Goal: Transaction & Acquisition: Purchase product/service

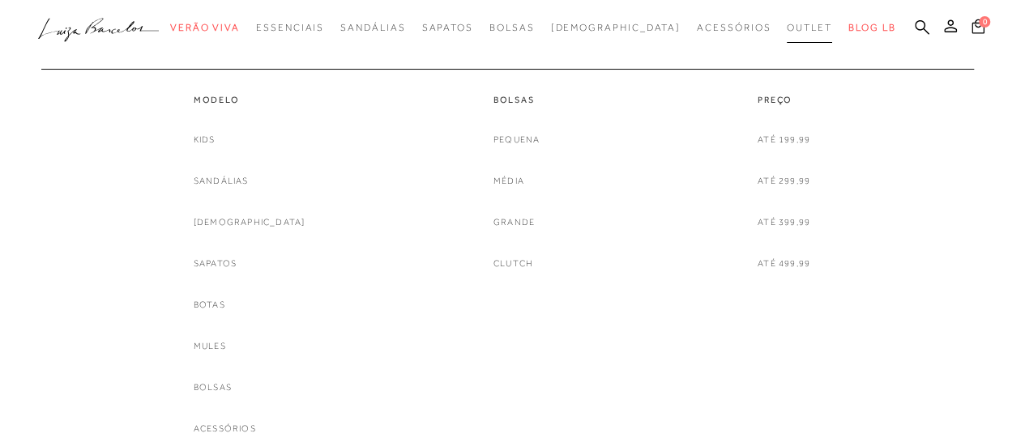
drag, startPoint x: 0, startPoint y: 0, endPoint x: 768, endPoint y: 27, distance: 768.5
click at [787, 27] on span "Outlet" at bounding box center [809, 27] width 45 height 11
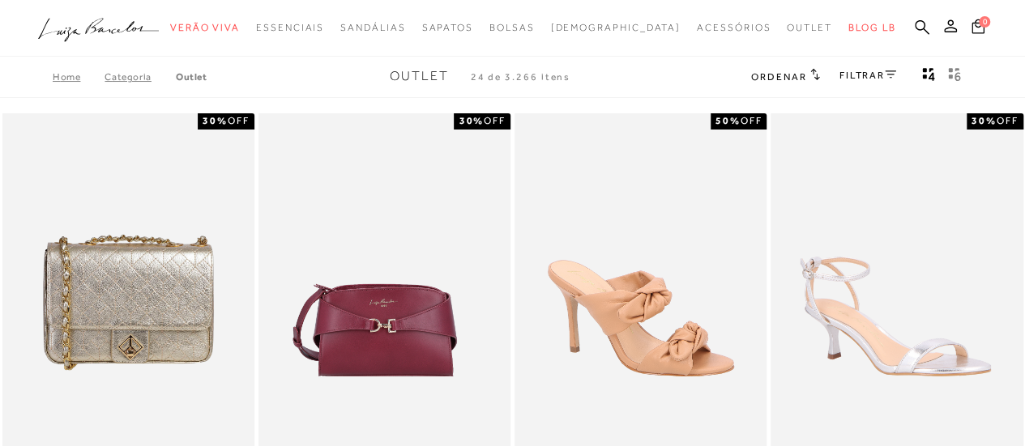
click at [924, 28] on icon at bounding box center [922, 26] width 15 height 15
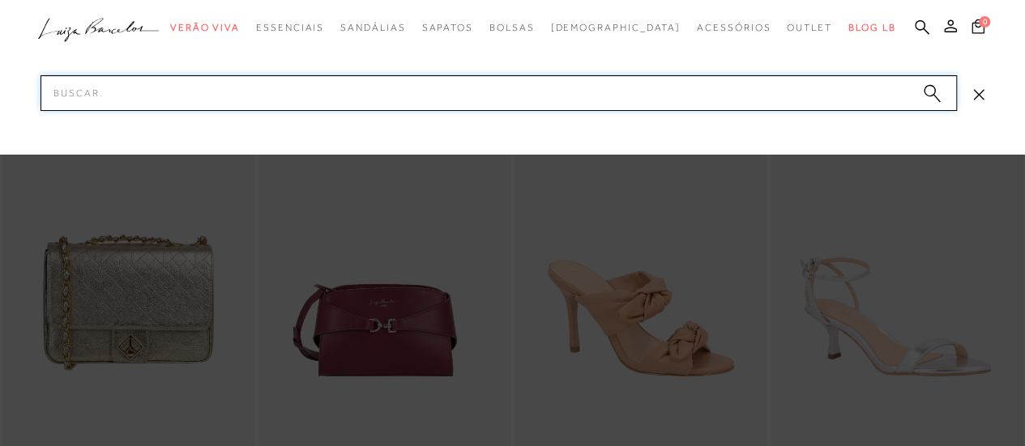
click at [352, 87] on input "Pesquisar" at bounding box center [499, 93] width 916 height 36
type input "bolsa"
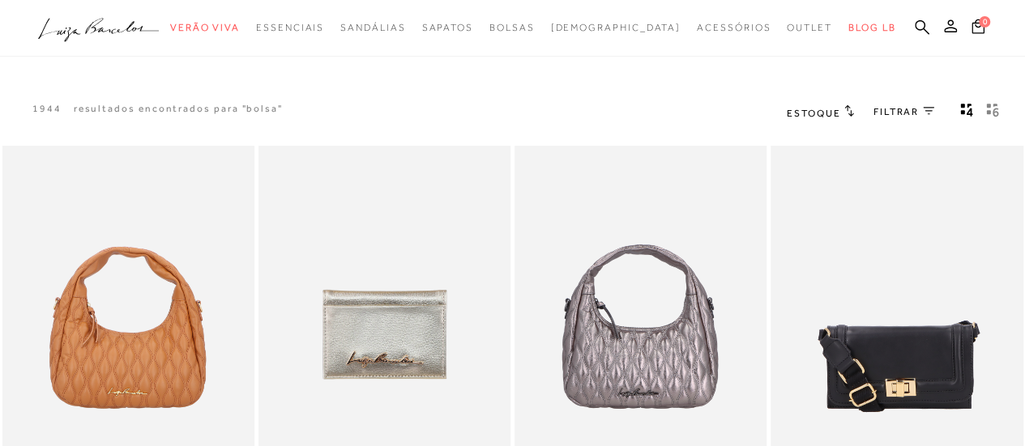
click at [889, 107] on span "FILTRAR" at bounding box center [895, 112] width 45 height 14
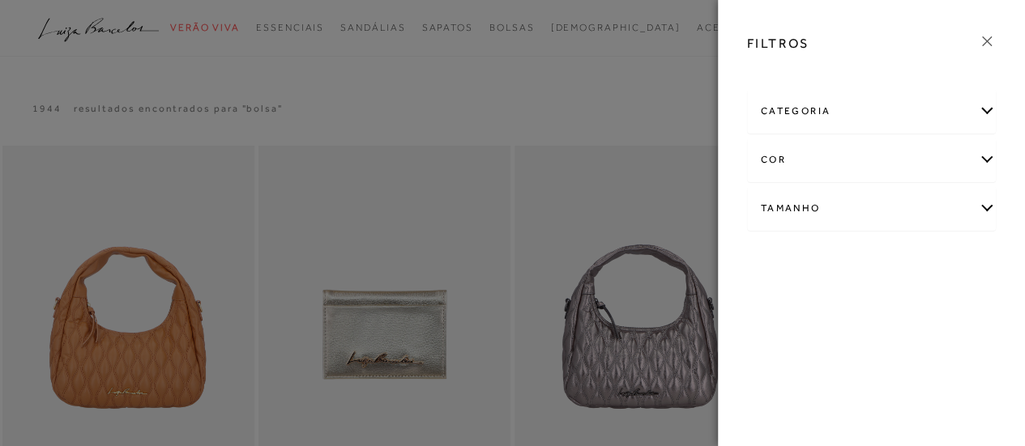
click at [992, 41] on icon at bounding box center [987, 41] width 18 height 18
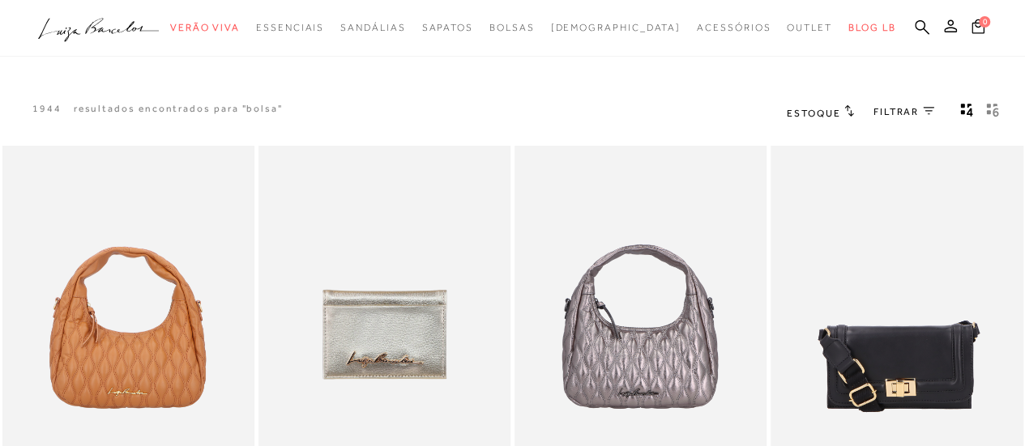
click at [828, 111] on span "Estoque" at bounding box center [813, 113] width 53 height 11
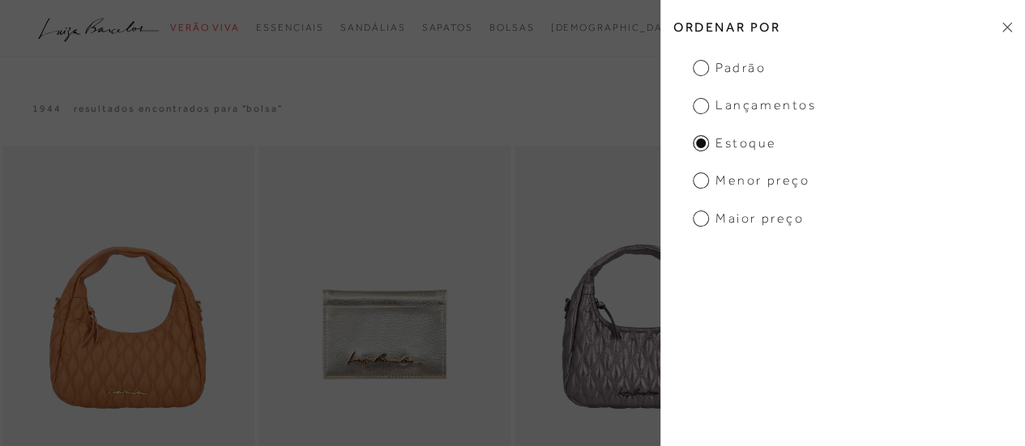
click at [741, 183] on span "Menor Preço" at bounding box center [751, 181] width 117 height 18
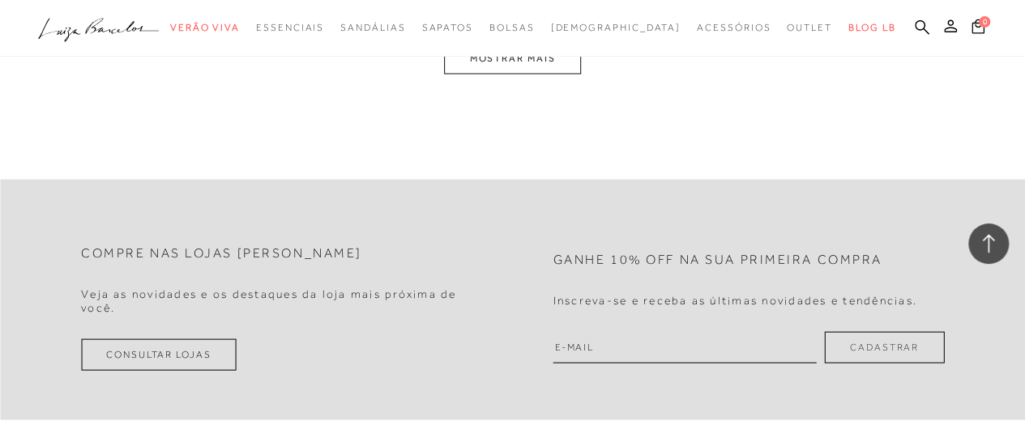
scroll to position [1458, 0]
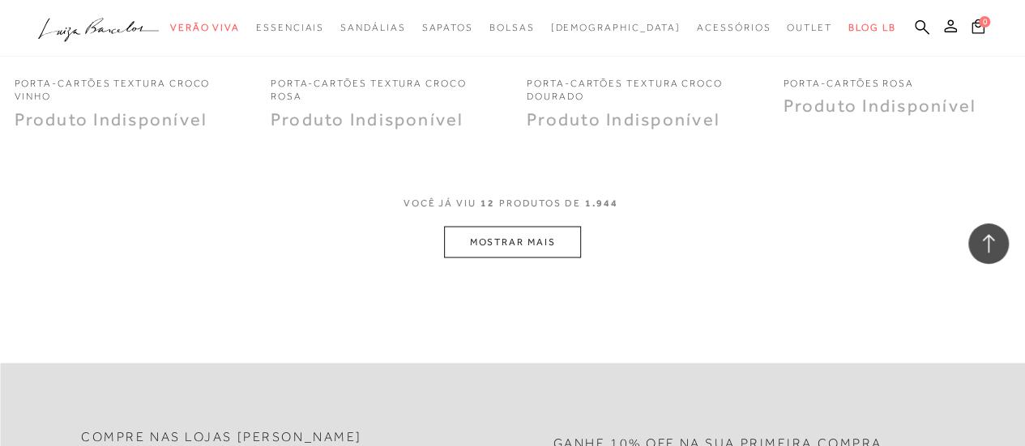
click at [544, 237] on button "MOSTRAR MAIS" at bounding box center [512, 242] width 136 height 32
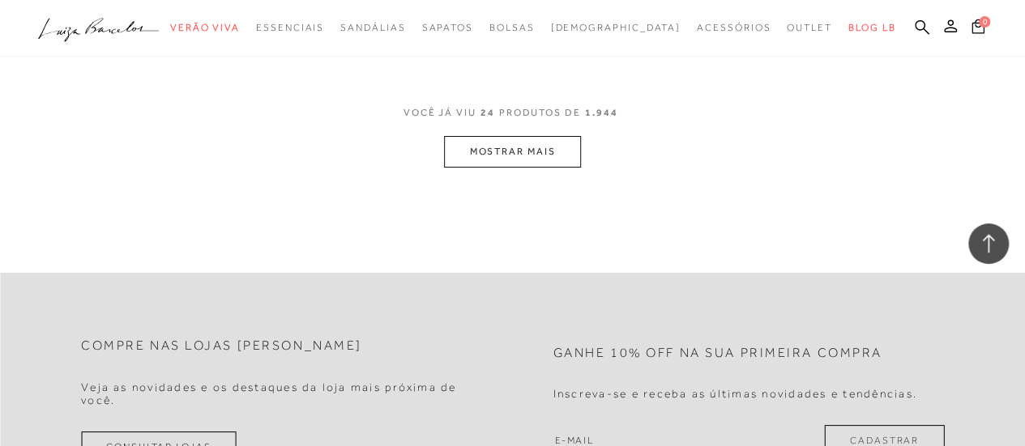
scroll to position [2998, 0]
click at [538, 153] on button "MOSTRAR MAIS" at bounding box center [512, 149] width 136 height 32
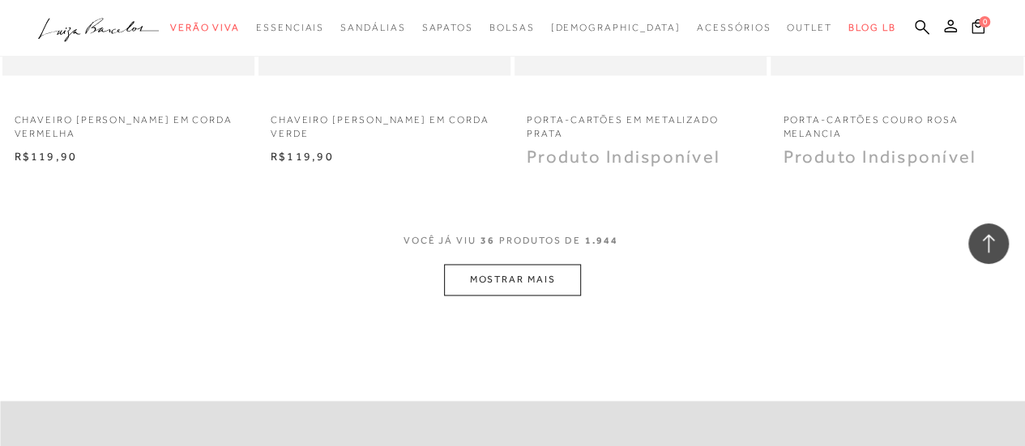
scroll to position [4294, 0]
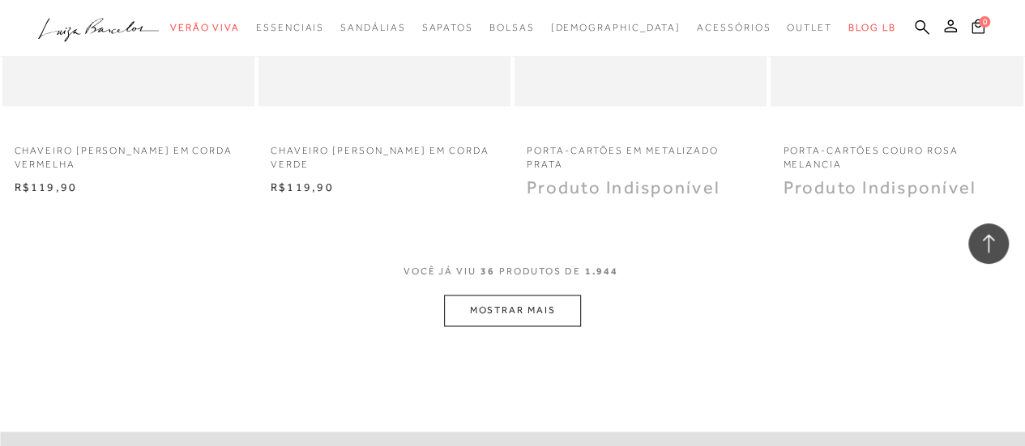
click at [520, 306] on button "MOSTRAR MAIS" at bounding box center [512, 311] width 136 height 32
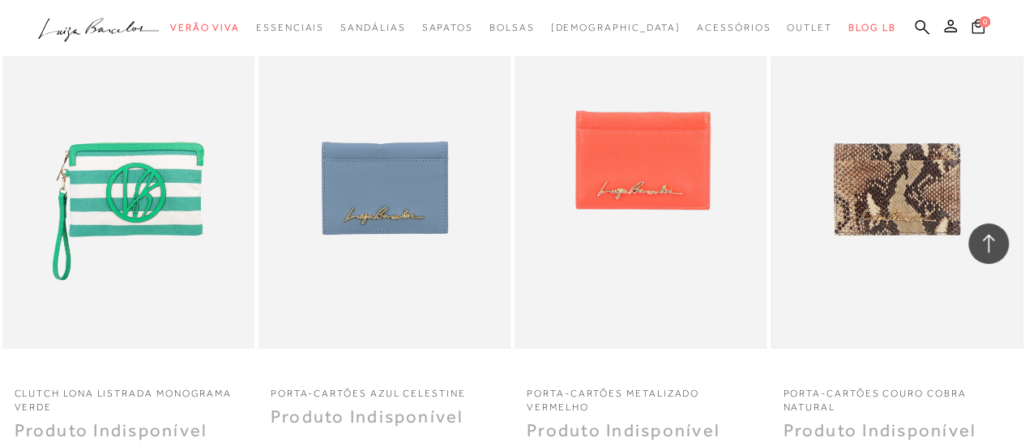
scroll to position [5752, 0]
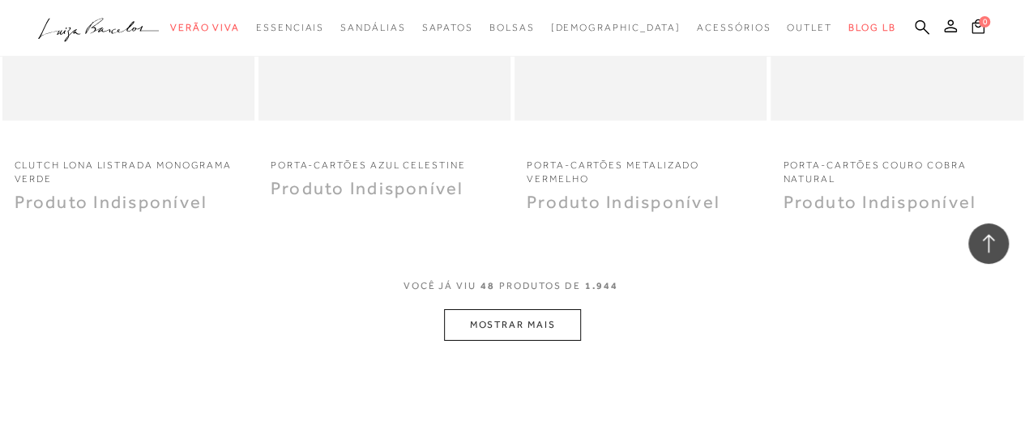
click at [546, 320] on button "MOSTRAR MAIS" at bounding box center [512, 325] width 136 height 32
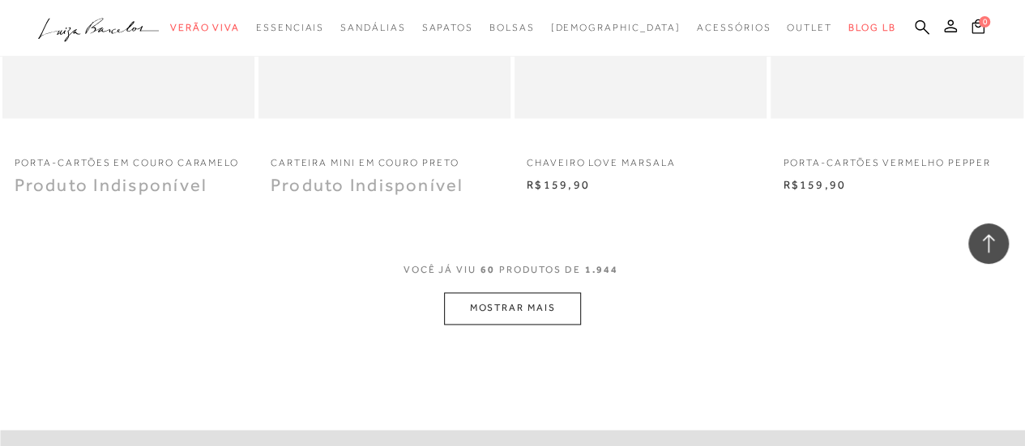
scroll to position [7292, 0]
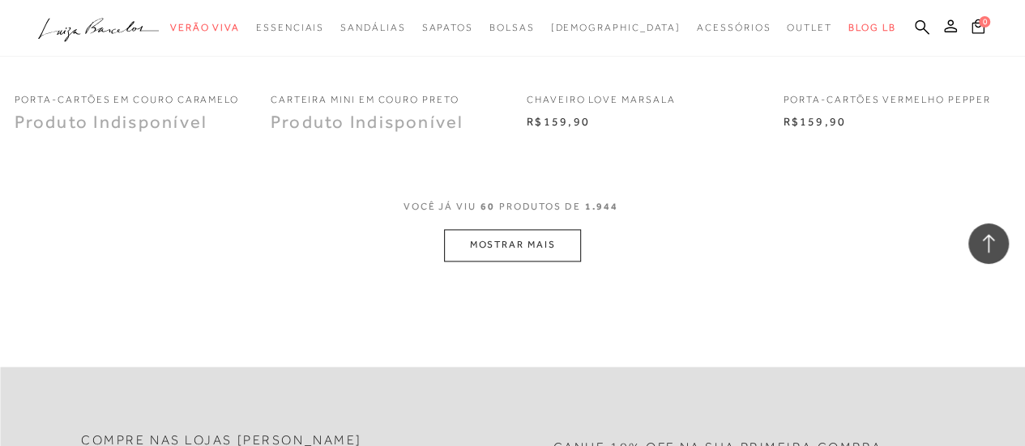
click at [503, 238] on button "MOSTRAR MAIS" at bounding box center [512, 245] width 136 height 32
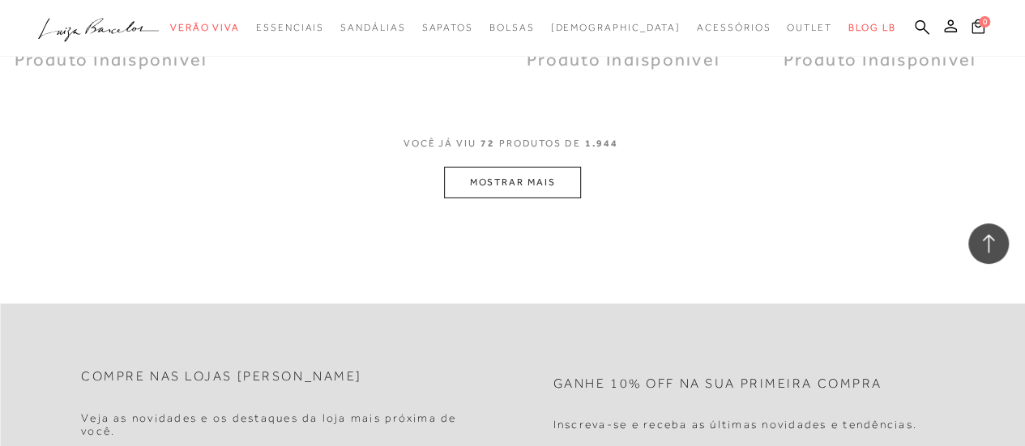
scroll to position [8831, 0]
click at [502, 169] on button "MOSTRAR MAIS" at bounding box center [512, 180] width 136 height 32
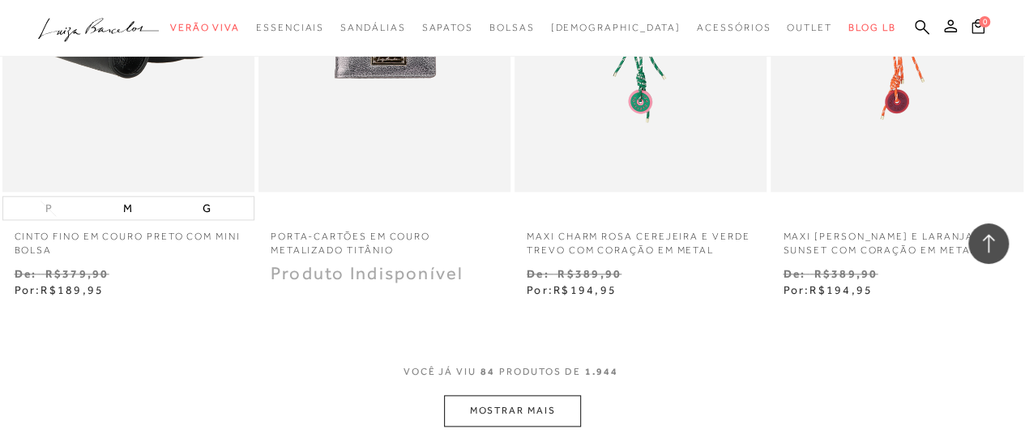
scroll to position [10208, 0]
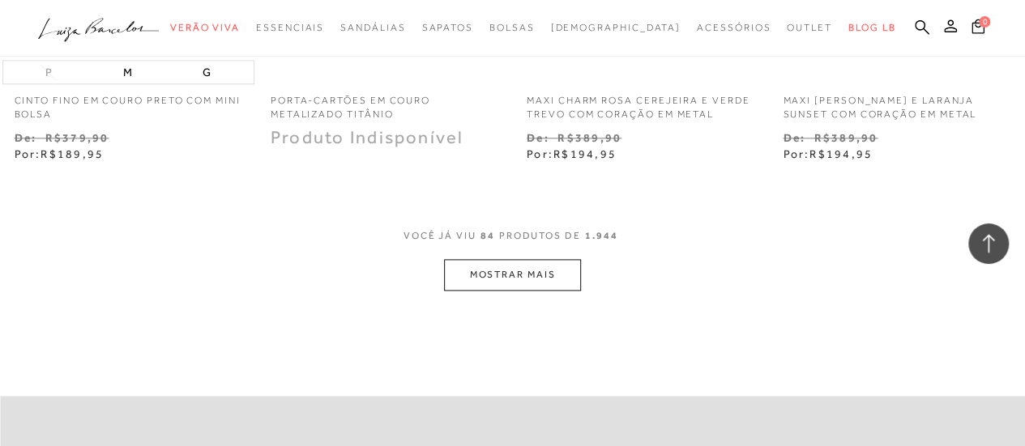
click at [544, 272] on button "MOSTRAR MAIS" at bounding box center [512, 275] width 136 height 32
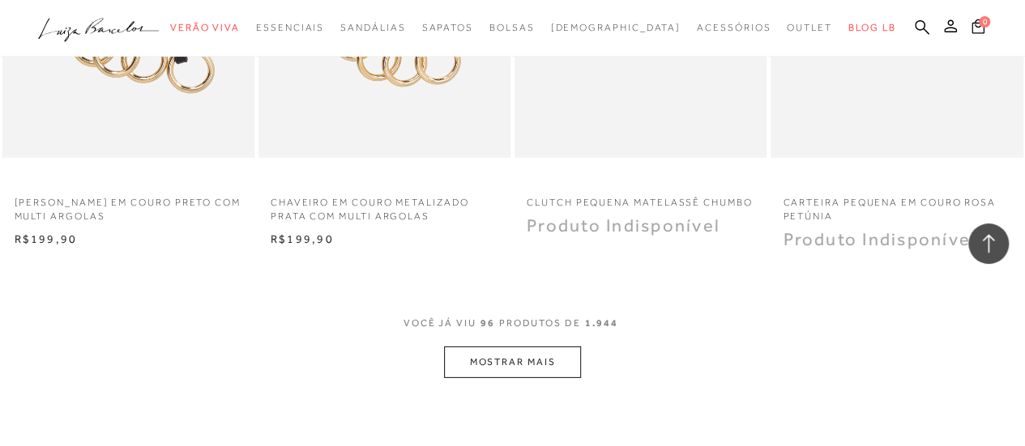
scroll to position [11829, 0]
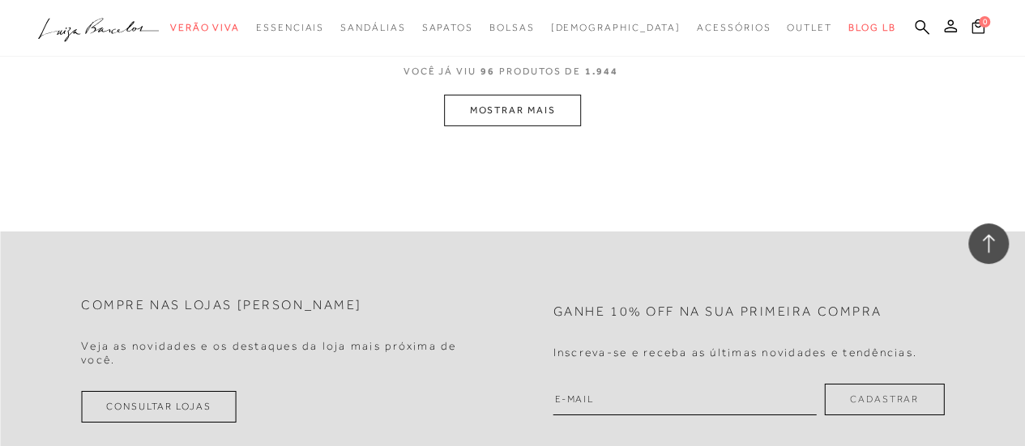
click at [477, 108] on button "MOSTRAR MAIS" at bounding box center [512, 111] width 136 height 32
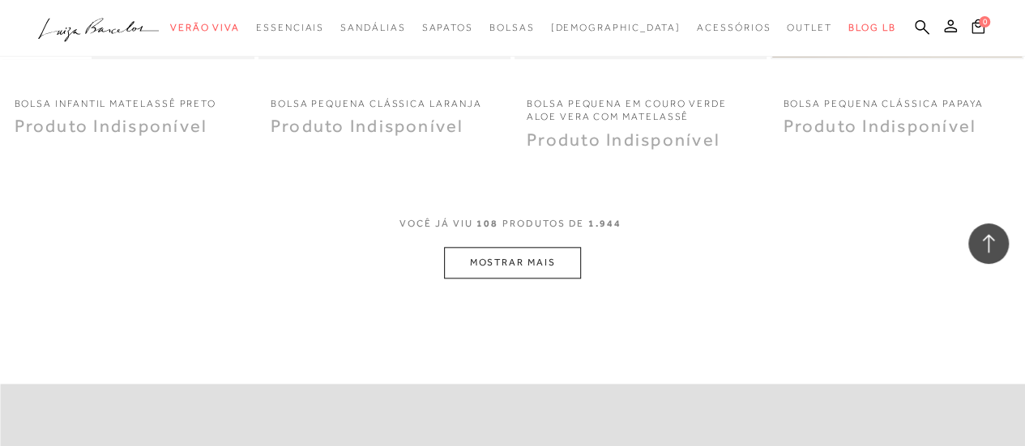
scroll to position [13112, 0]
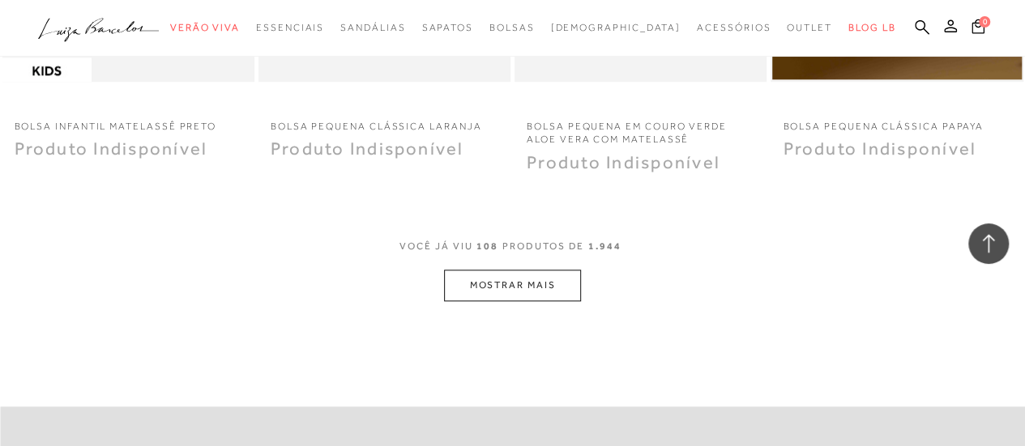
click at [497, 273] on button "MOSTRAR MAIS" at bounding box center [512, 286] width 136 height 32
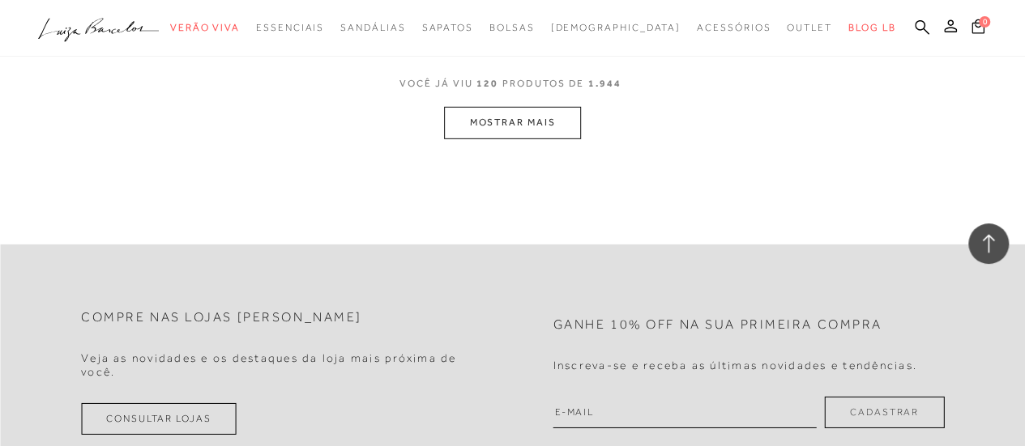
scroll to position [14732, 0]
click at [507, 117] on button "MOSTRAR MAIS" at bounding box center [512, 121] width 136 height 32
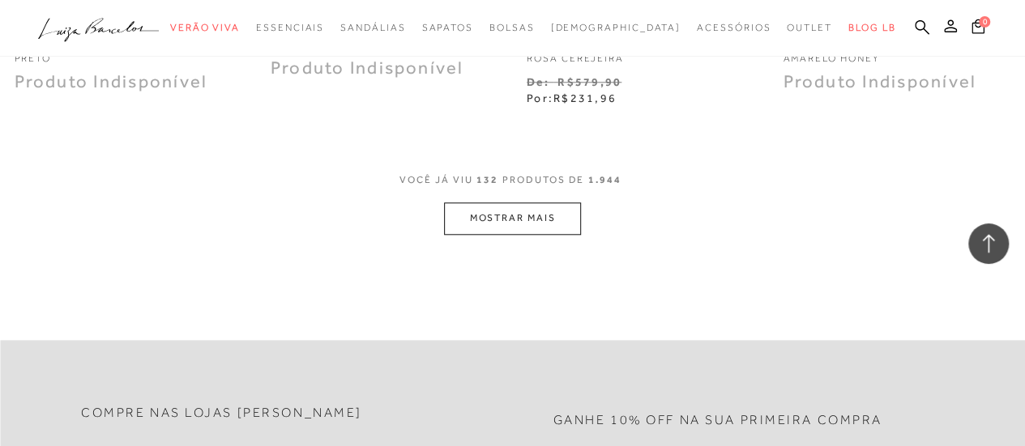
scroll to position [16110, 0]
click at [483, 202] on button "MOSTRAR MAIS" at bounding box center [512, 217] width 136 height 32
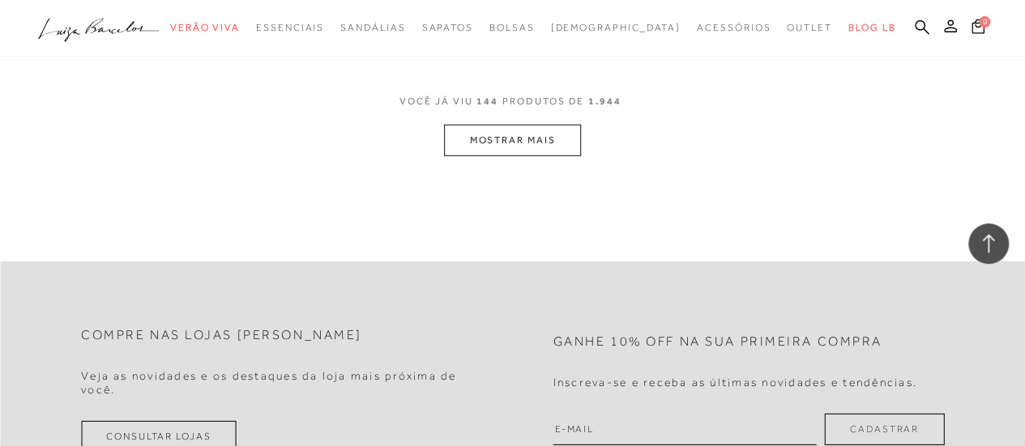
scroll to position [17649, 0]
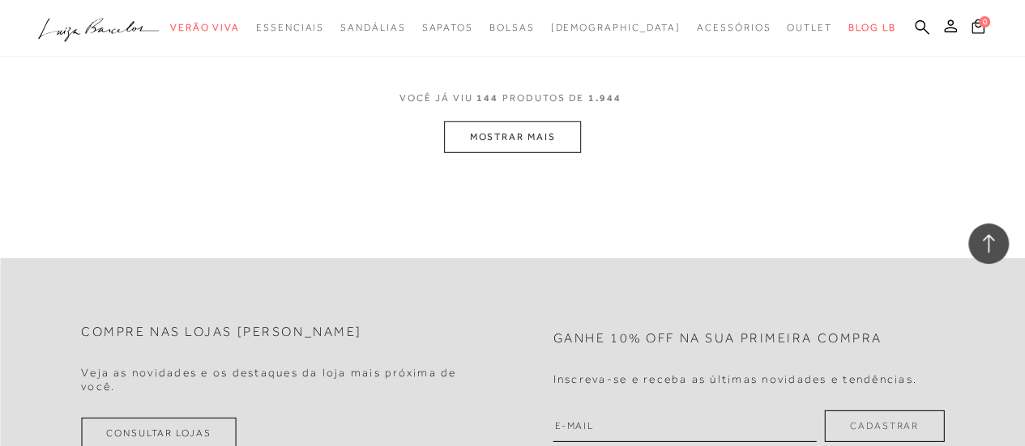
click at [516, 131] on button "MOSTRAR MAIS" at bounding box center [512, 138] width 136 height 32
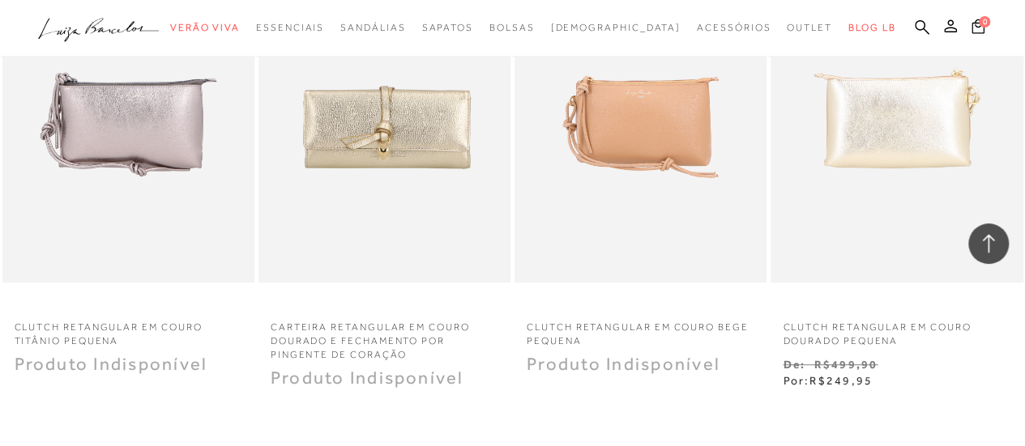
scroll to position [19026, 0]
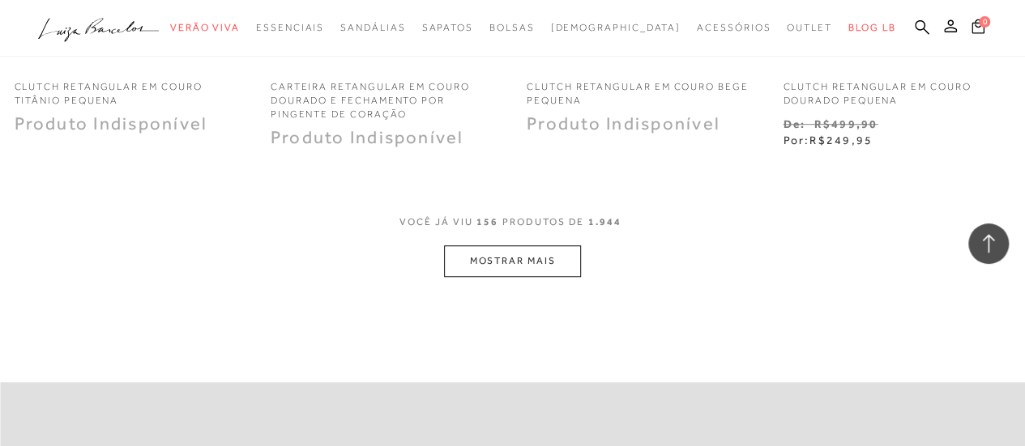
click at [548, 245] on button "MOSTRAR MAIS" at bounding box center [512, 261] width 136 height 32
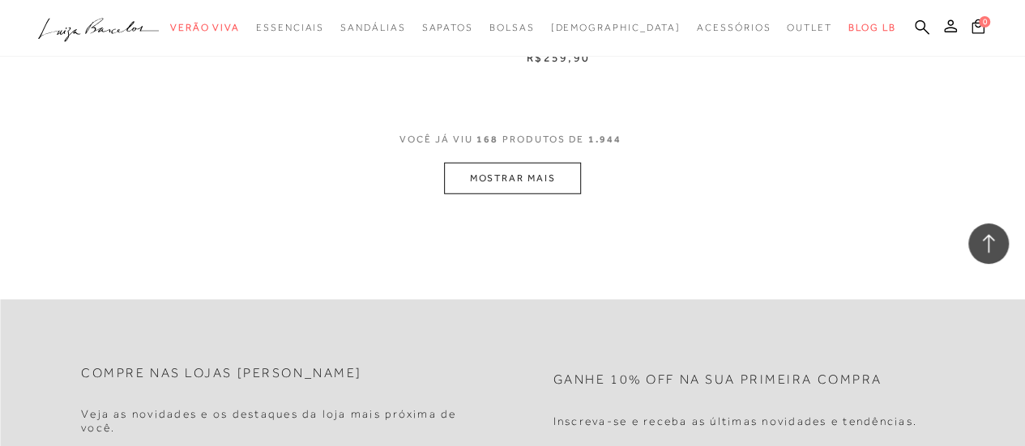
scroll to position [20566, 0]
click at [523, 160] on button "MOSTRAR MAIS" at bounding box center [512, 176] width 136 height 32
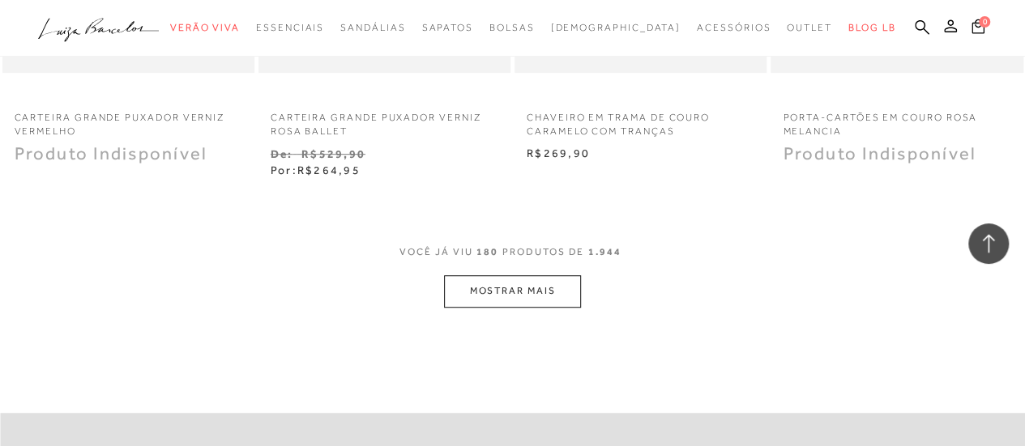
scroll to position [21862, 0]
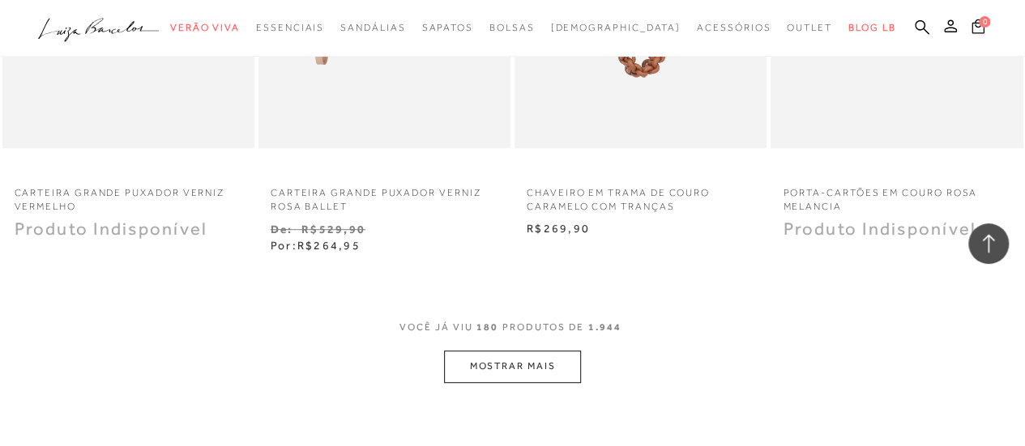
click at [528, 351] on button "MOSTRAR MAIS" at bounding box center [512, 367] width 136 height 32
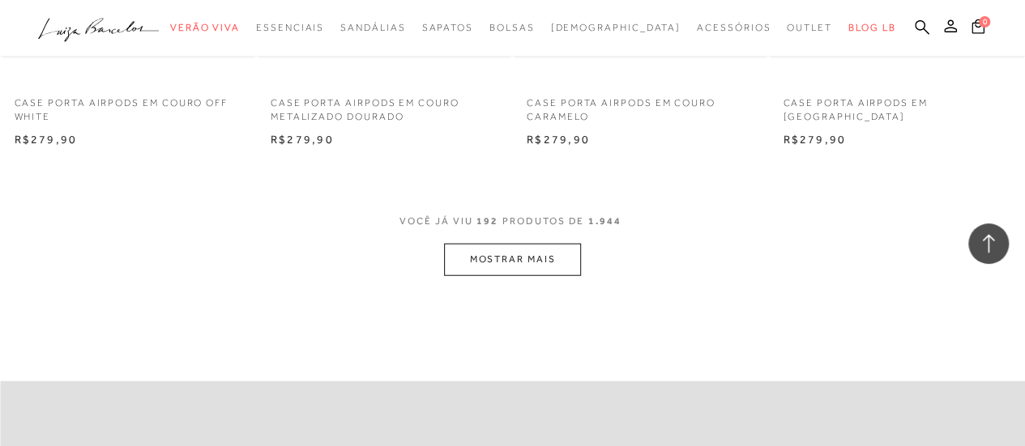
scroll to position [23482, 0]
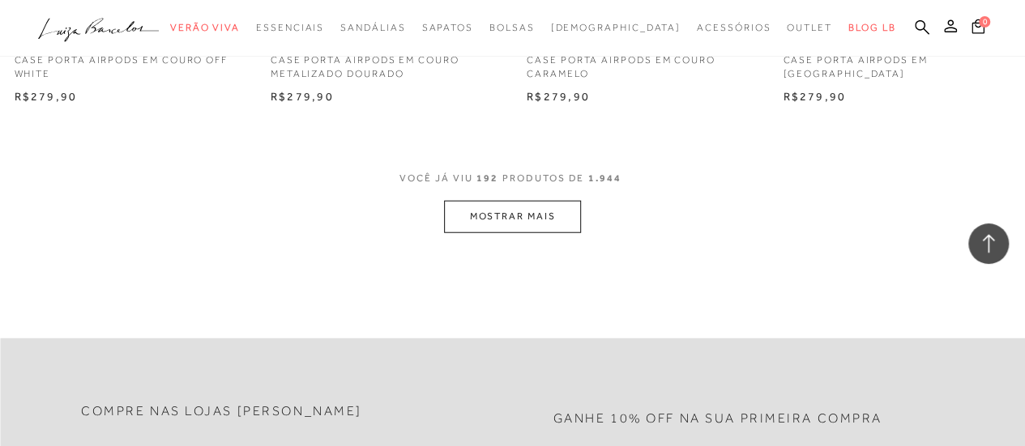
click at [529, 201] on button "MOSTRAR MAIS" at bounding box center [512, 217] width 136 height 32
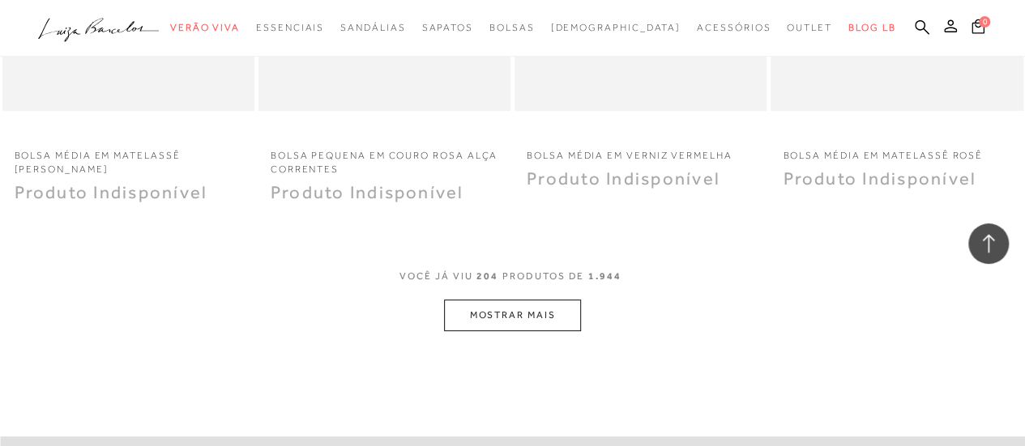
scroll to position [24779, 0]
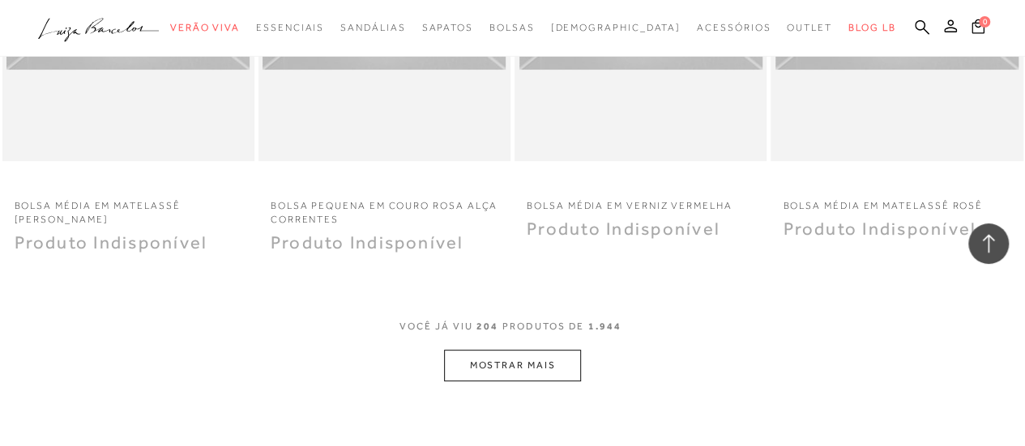
click at [515, 350] on button "MOSTRAR MAIS" at bounding box center [512, 366] width 136 height 32
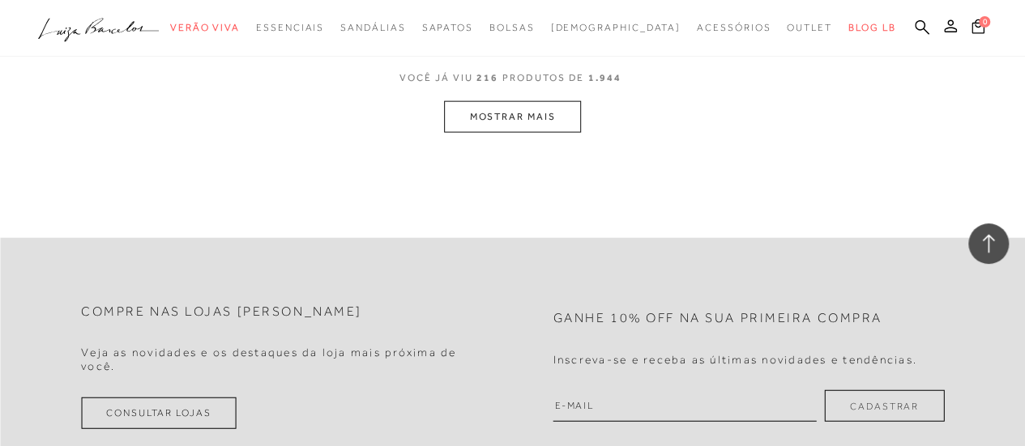
scroll to position [26480, 0]
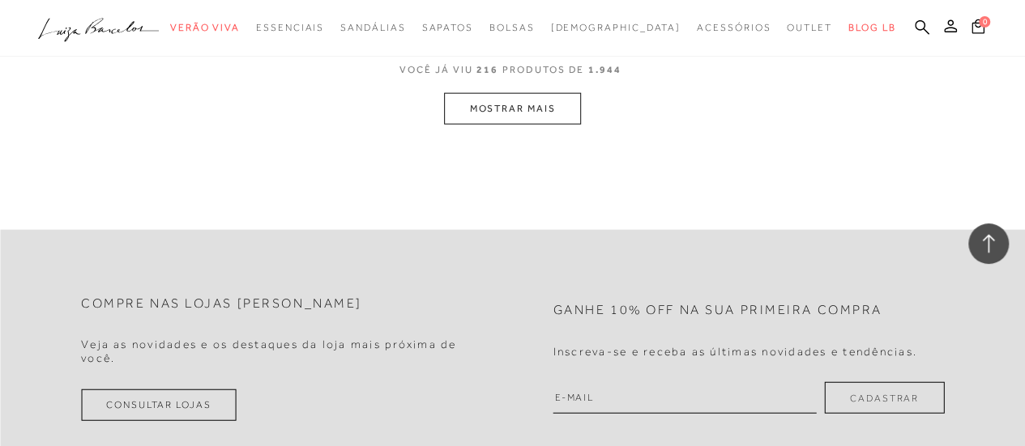
click at [502, 93] on button "MOSTRAR MAIS" at bounding box center [512, 109] width 136 height 32
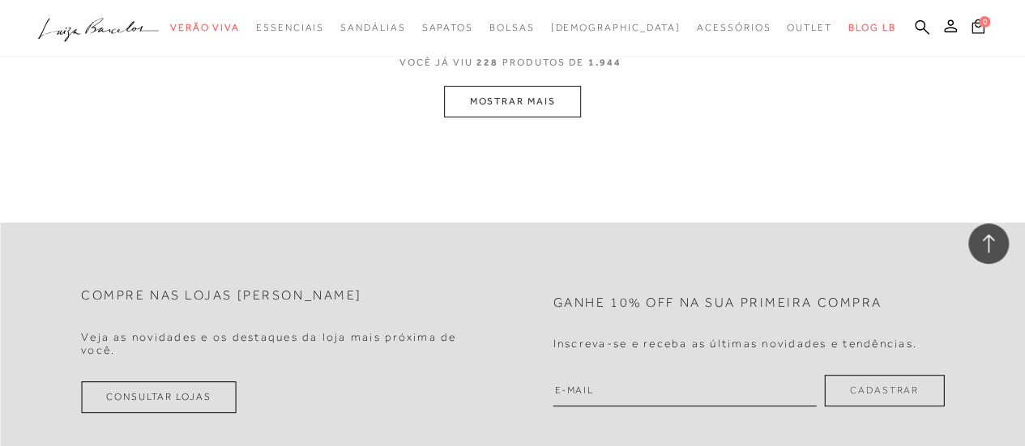
scroll to position [27762, 0]
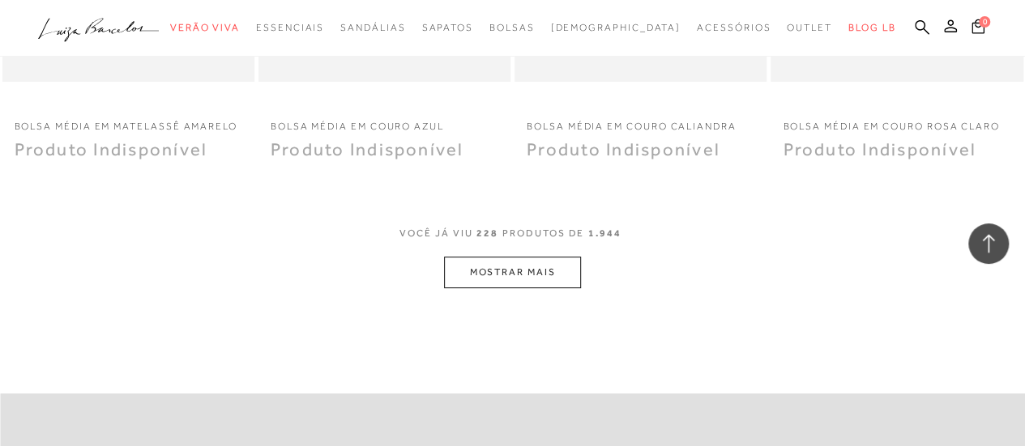
click at [519, 257] on button "MOSTRAR MAIS" at bounding box center [512, 273] width 136 height 32
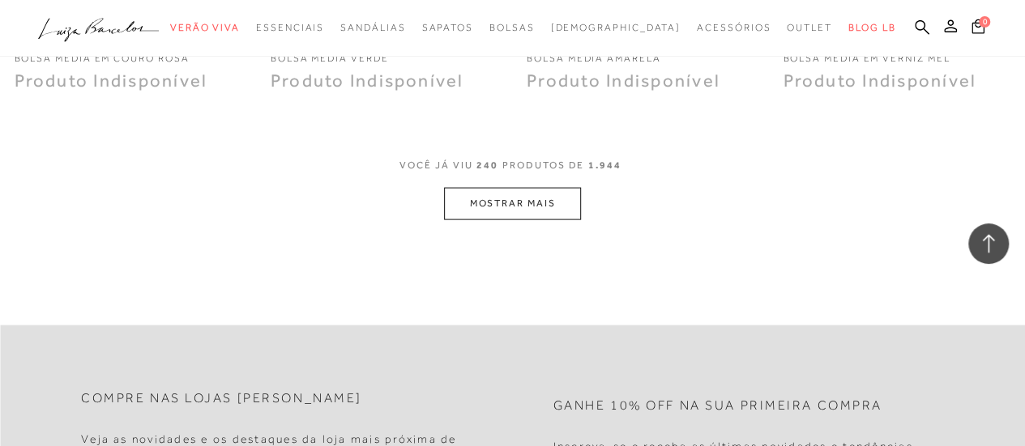
scroll to position [29058, 0]
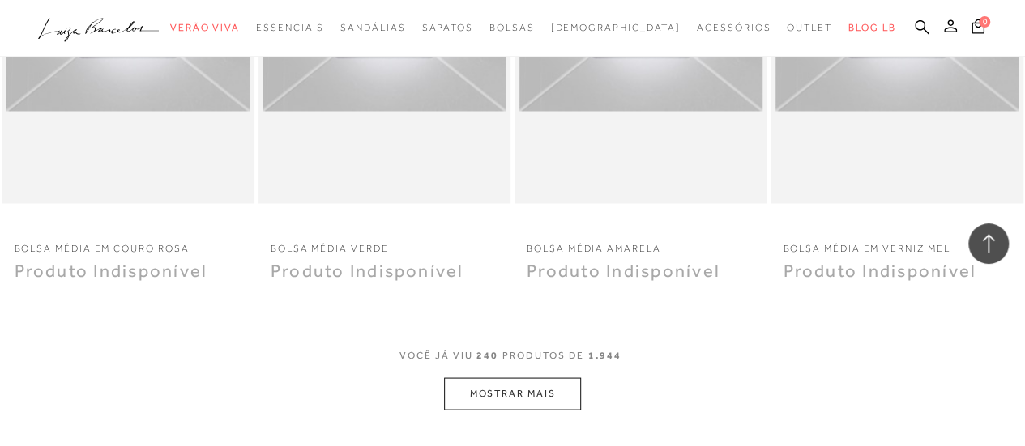
click at [507, 378] on button "MOSTRAR MAIS" at bounding box center [512, 394] width 136 height 32
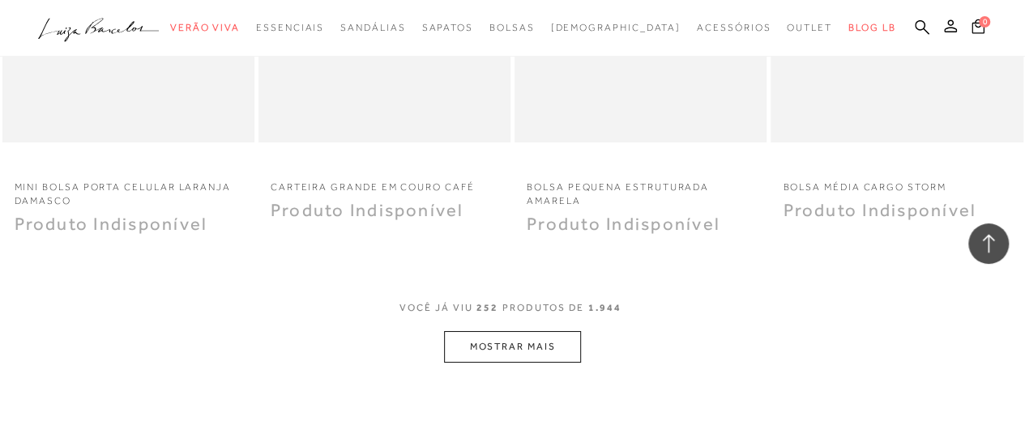
scroll to position [30678, 0]
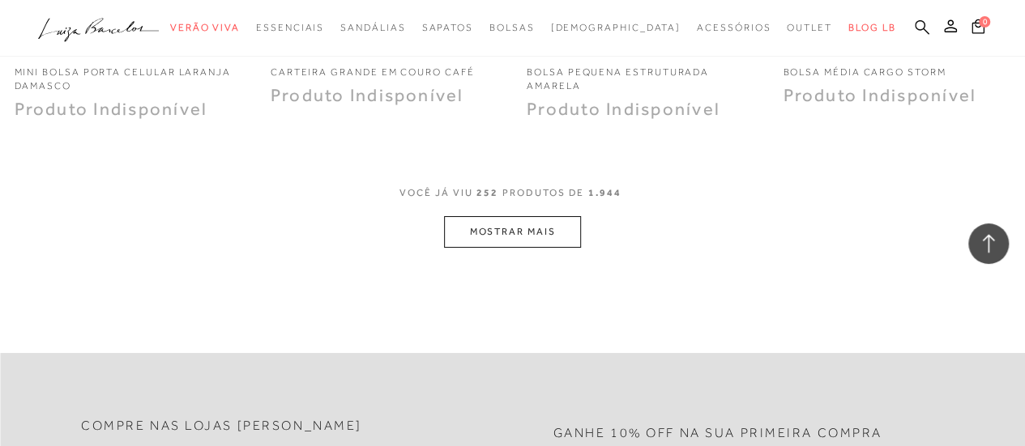
click at [918, 23] on icon at bounding box center [922, 26] width 15 height 15
click at [918, 28] on icon at bounding box center [922, 26] width 15 height 15
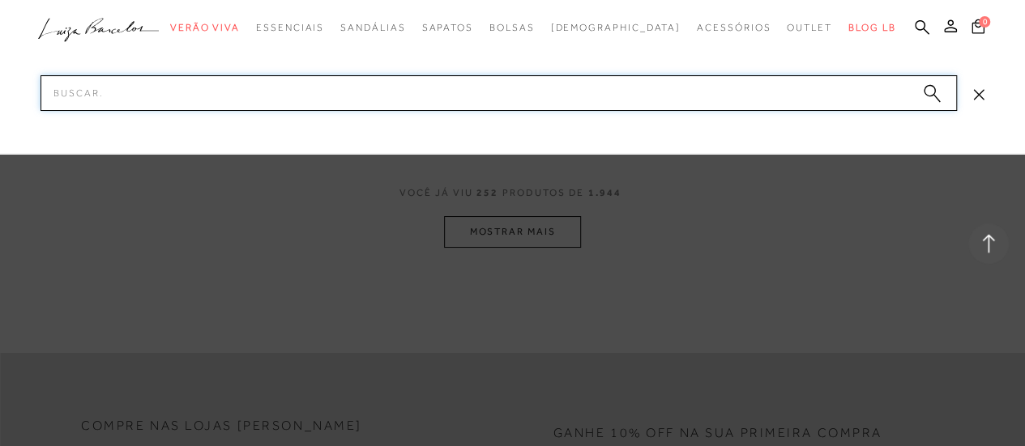
click at [880, 87] on input "Pesquisar" at bounding box center [499, 93] width 916 height 36
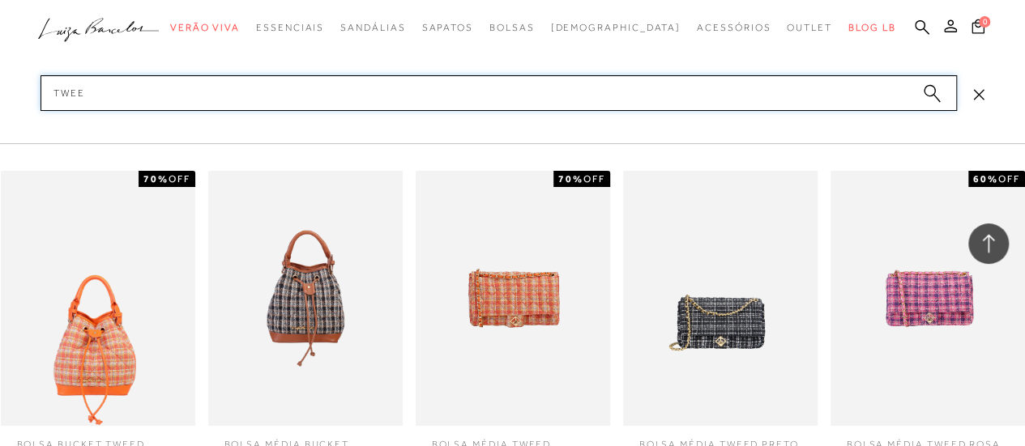
type input "tweed"
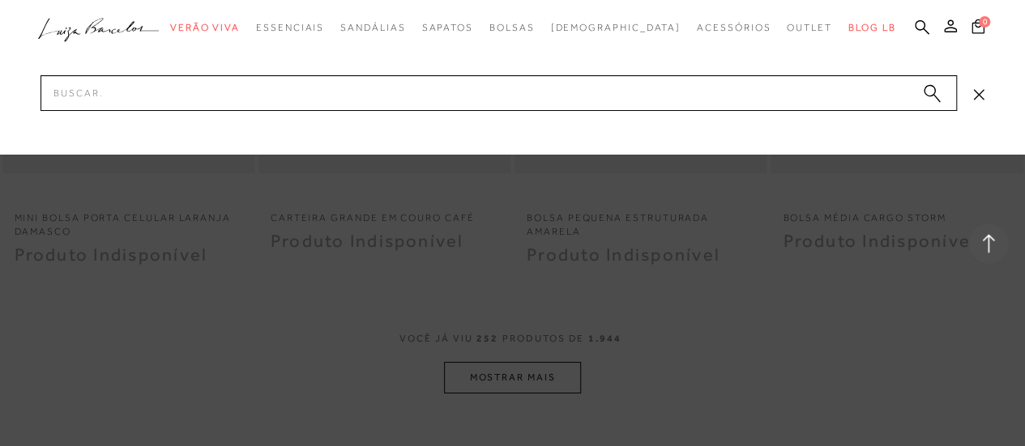
scroll to position [30425, 0]
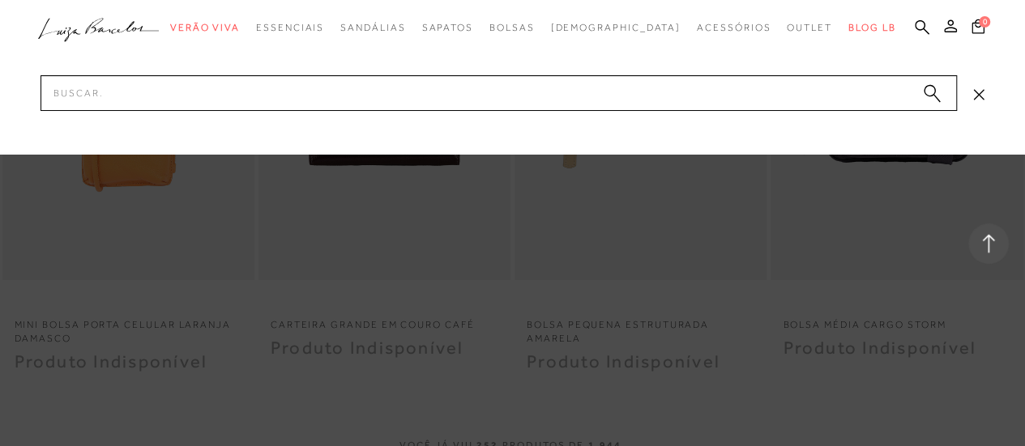
click at [975, 90] on icon at bounding box center [978, 94] width 11 height 11
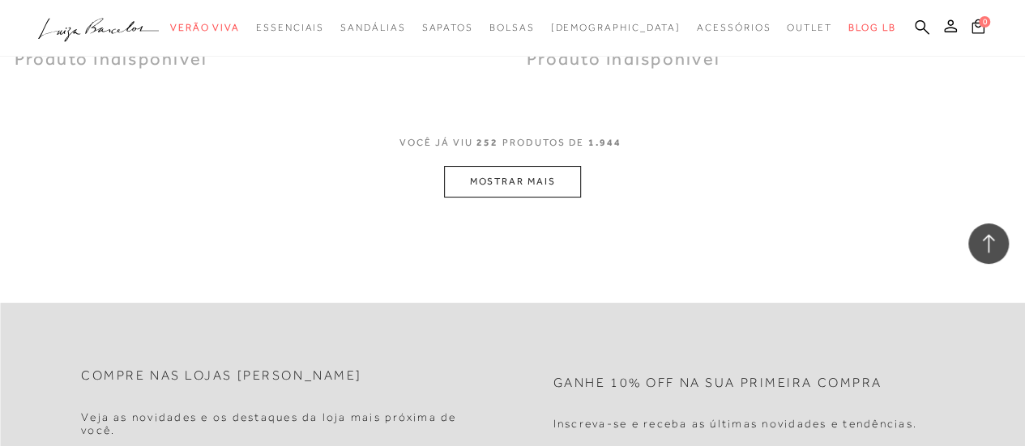
scroll to position [30750, 0]
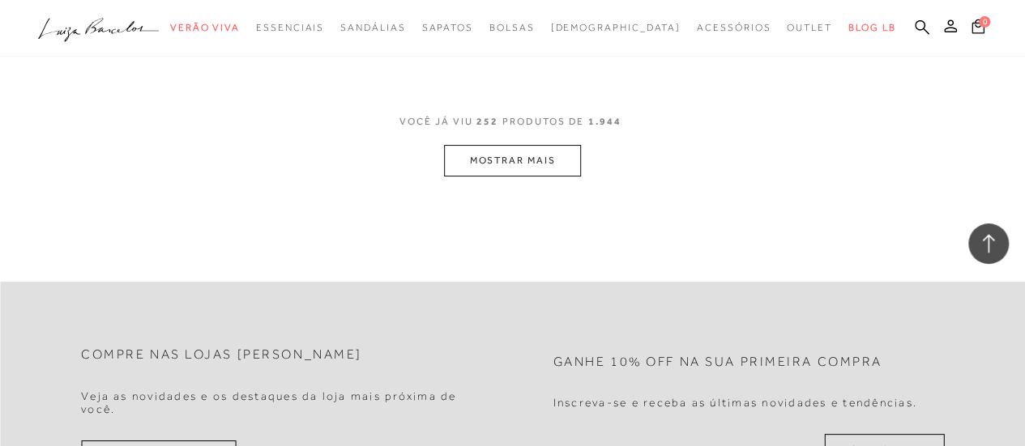
click at [512, 145] on button "MOSTRAR MAIS" at bounding box center [512, 161] width 136 height 32
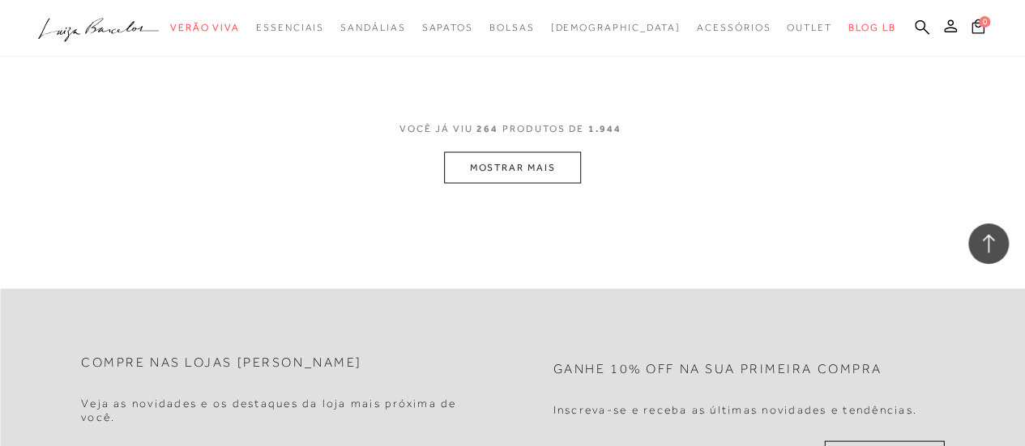
scroll to position [32127, 0]
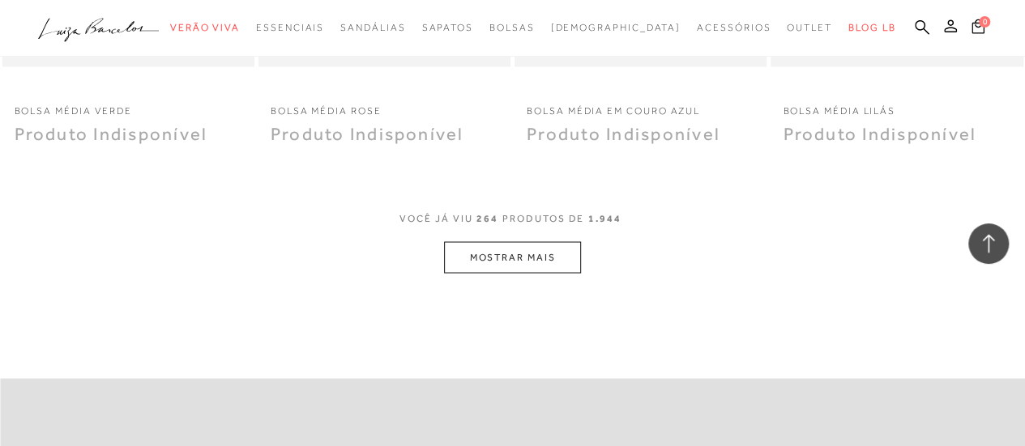
click at [508, 241] on button "MOSTRAR MAIS" at bounding box center [512, 257] width 136 height 32
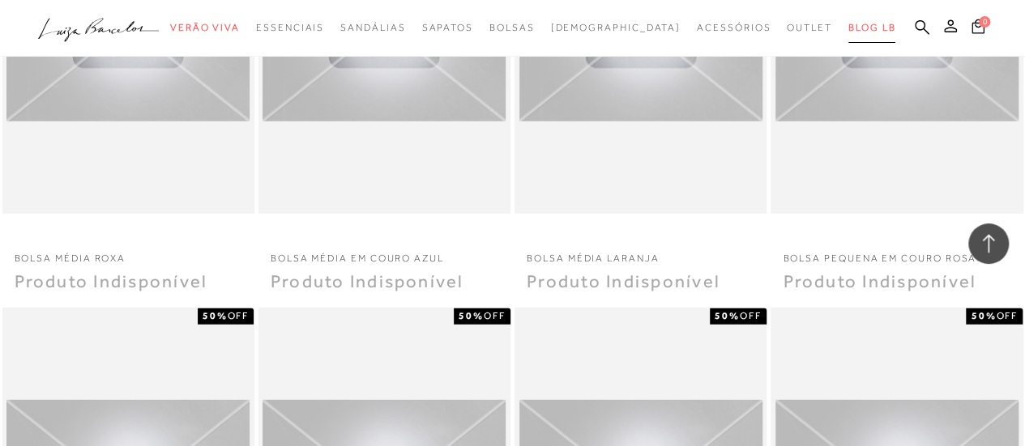
scroll to position [32924, 0]
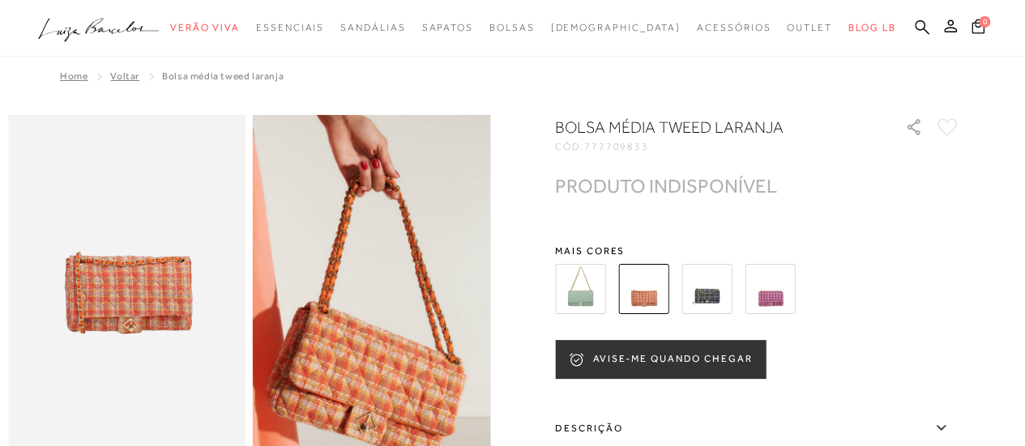
click at [703, 362] on button "AVISE-ME QUANDO CHEGAR" at bounding box center [660, 359] width 211 height 39
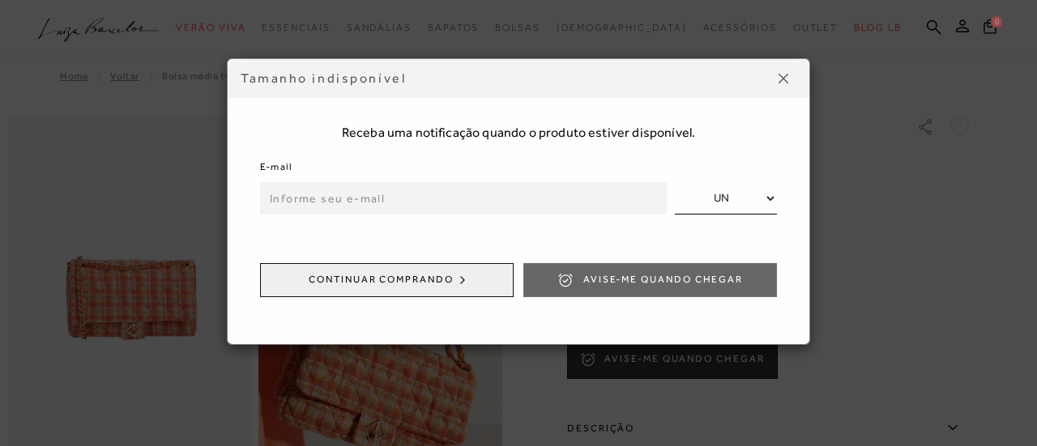
click at [373, 197] on input "email" at bounding box center [463, 198] width 407 height 32
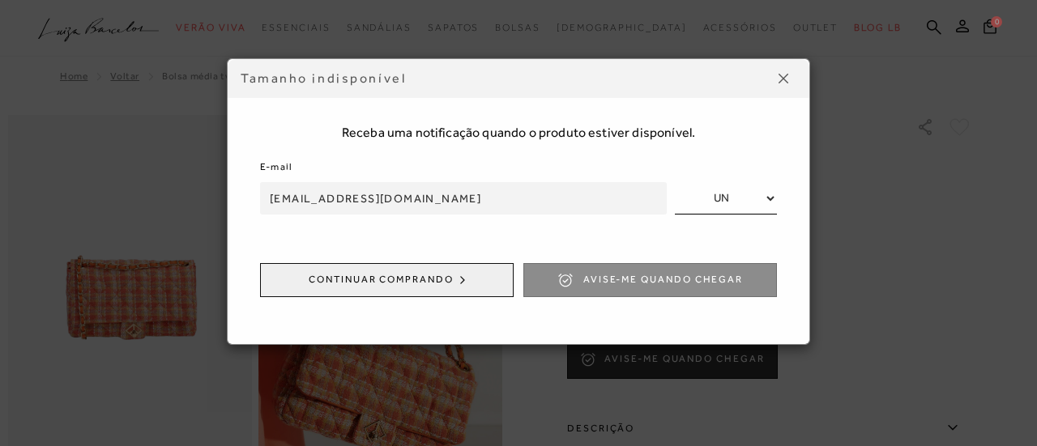
type input "[EMAIL_ADDRESS][DOMAIN_NAME]"
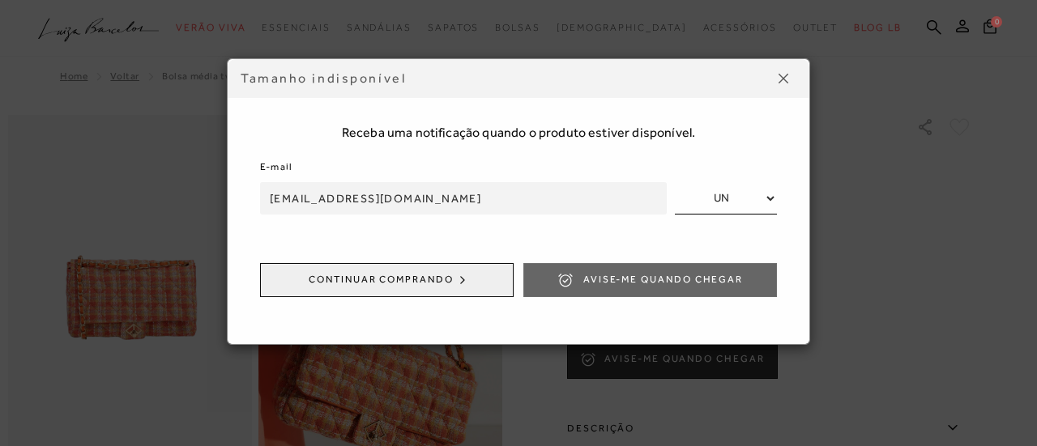
click at [766, 192] on select "UN" at bounding box center [726, 198] width 102 height 32
click at [766, 193] on select "UN" at bounding box center [726, 198] width 102 height 32
click at [476, 203] on input "[EMAIL_ADDRESS][DOMAIN_NAME]" at bounding box center [463, 198] width 407 height 32
click at [422, 202] on input "[EMAIL_ADDRESS][DOMAIN_NAME]" at bounding box center [463, 198] width 407 height 32
click at [784, 78] on img at bounding box center [784, 79] width 10 height 10
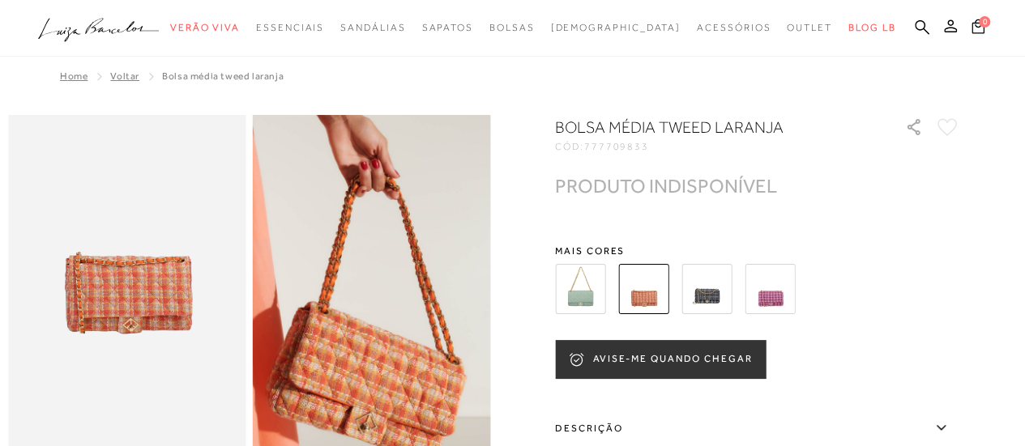
click at [650, 352] on button "AVISE-ME QUANDO CHEGAR" at bounding box center [660, 359] width 211 height 39
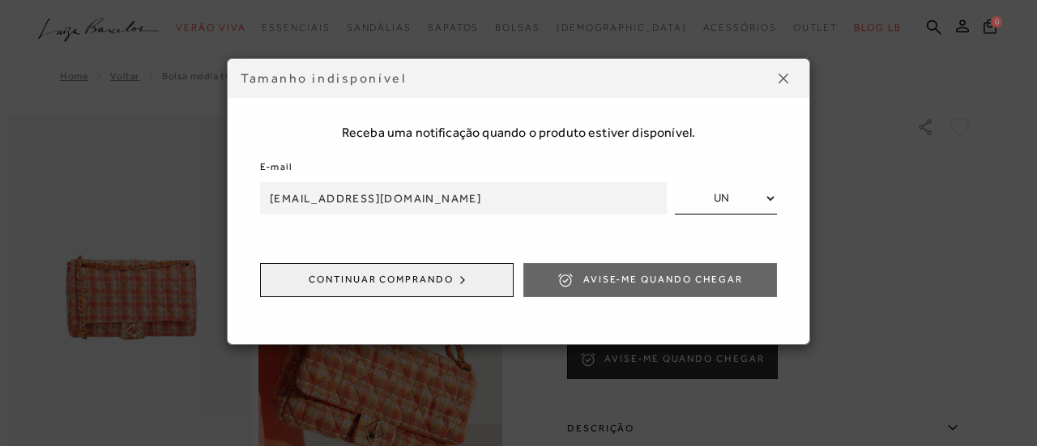
click at [781, 79] on img at bounding box center [784, 79] width 10 height 10
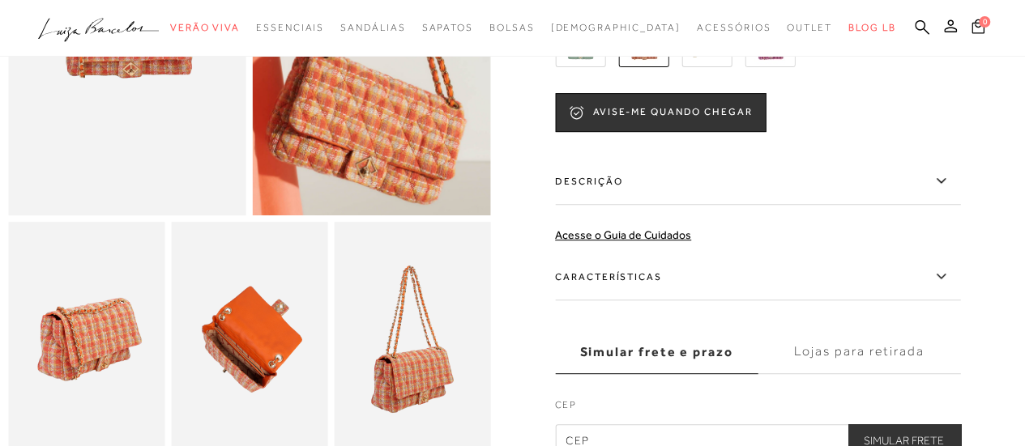
scroll to position [243, 0]
